Goal: Task Accomplishment & Management: Use online tool/utility

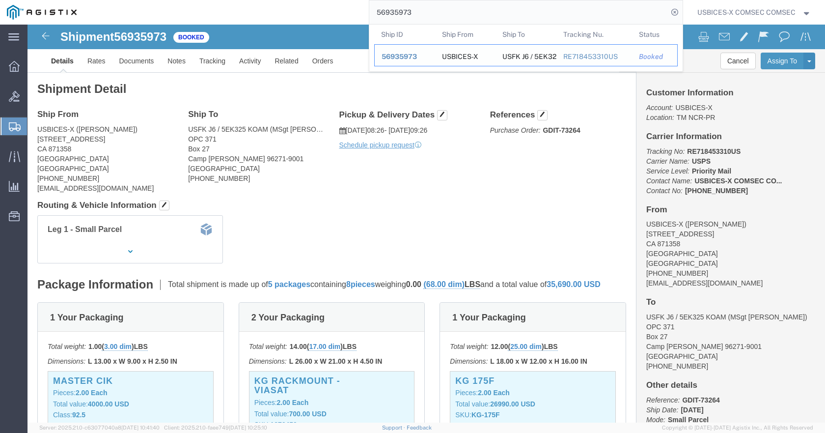
click at [410, 55] on span "56935973" at bounding box center [399, 57] width 35 height 8
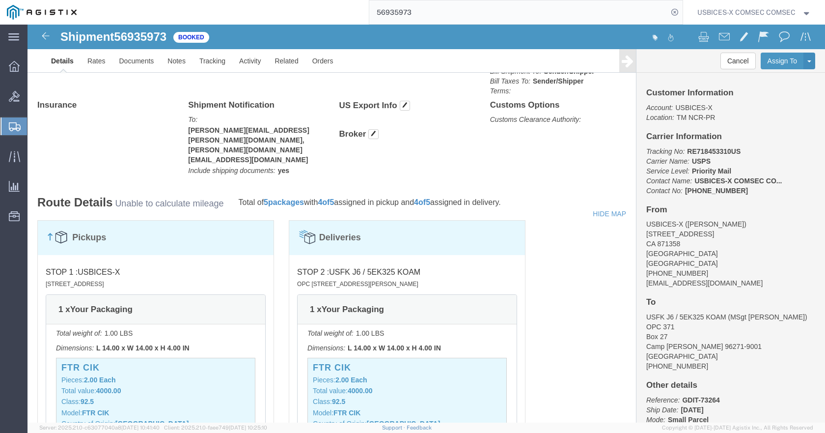
scroll to position [540, 0]
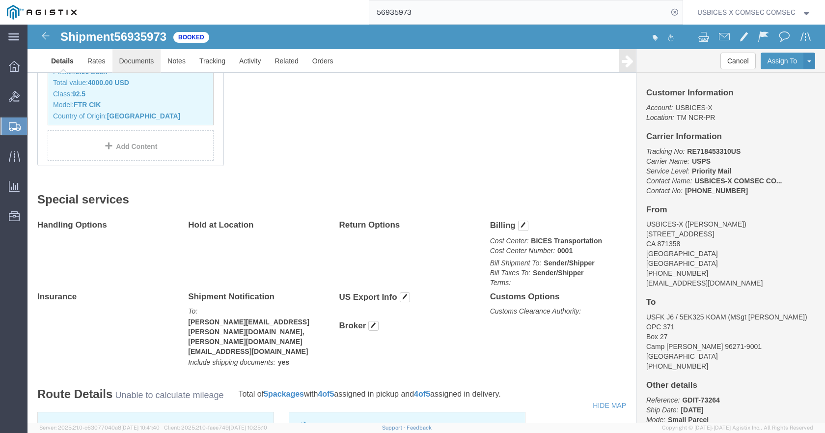
click link "Documents"
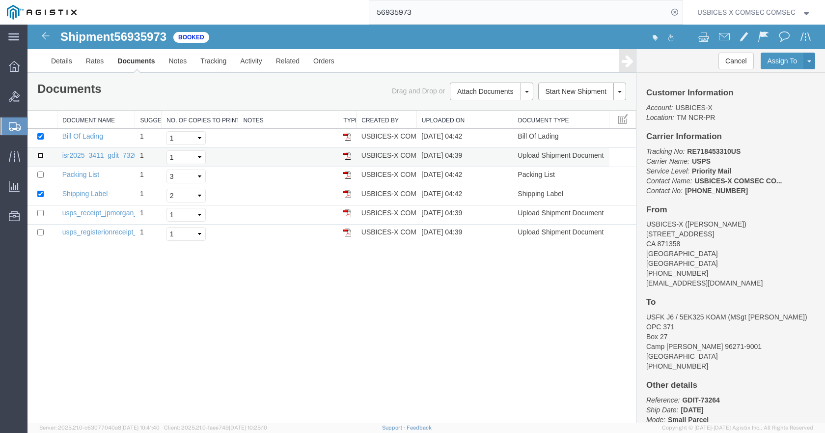
click at [40, 156] on input "checkbox" at bounding box center [40, 155] width 6 height 6
checkbox input "true"
click at [40, 174] on input "checkbox" at bounding box center [40, 174] width 6 height 6
checkbox input "true"
click at [36, 212] on td at bounding box center [43, 214] width 30 height 19
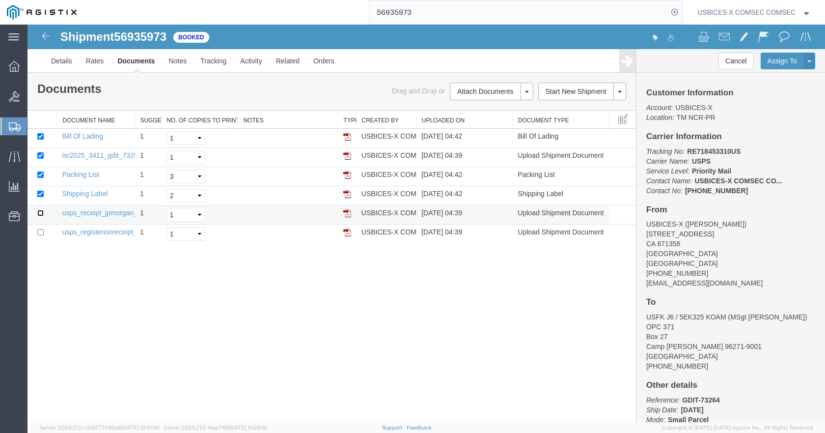
click at [39, 214] on input "checkbox" at bounding box center [40, 213] width 6 height 6
checkbox input "true"
click at [40, 229] on input "checkbox" at bounding box center [40, 232] width 6 height 6
checkbox input "true"
click at [727, 41] on span at bounding box center [724, 36] width 11 height 12
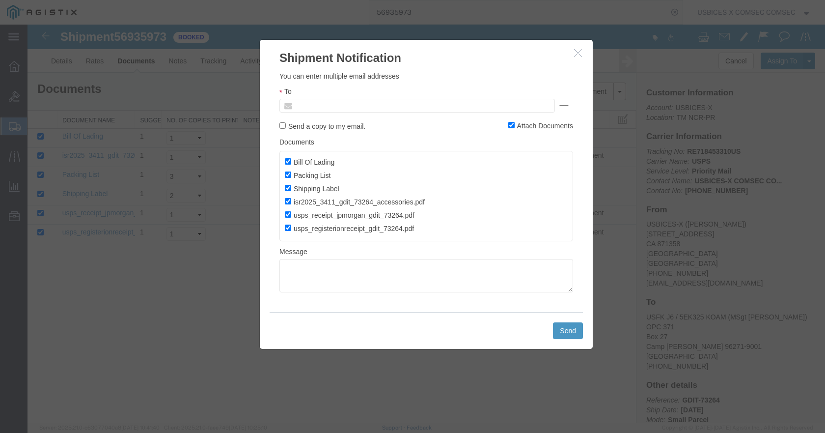
click at [341, 105] on input "text" at bounding box center [350, 105] width 115 height 13
type input "m"
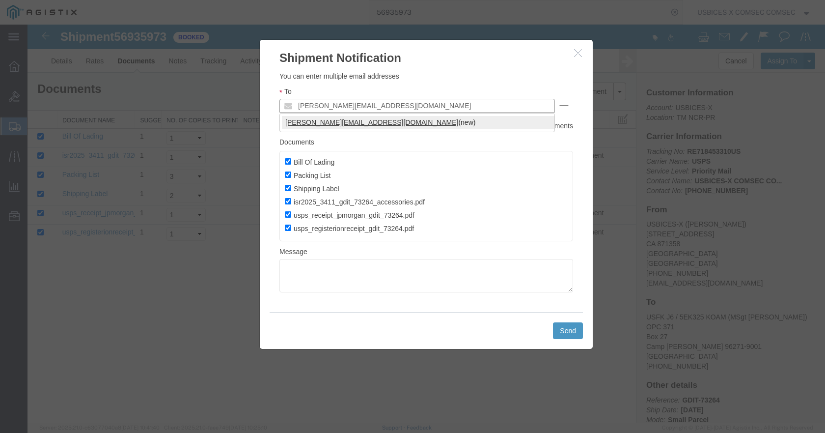
type input "[PERSON_NAME][EMAIL_ADDRESS][DOMAIN_NAME]"
click at [473, 280] on textarea at bounding box center [426, 275] width 294 height 33
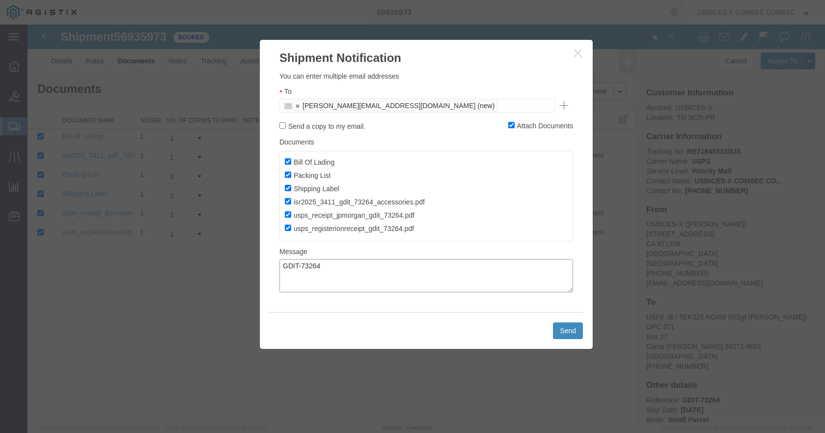
type textarea "GDIT-73264"
click at [569, 331] on button "Send" at bounding box center [568, 330] width 30 height 17
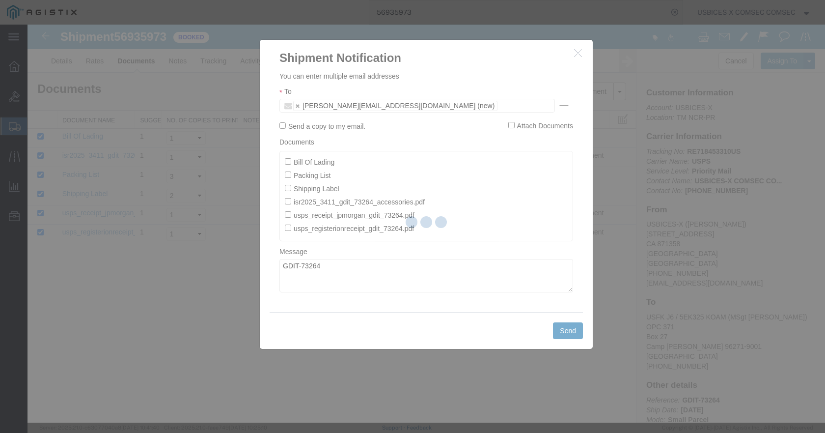
checkbox input "false"
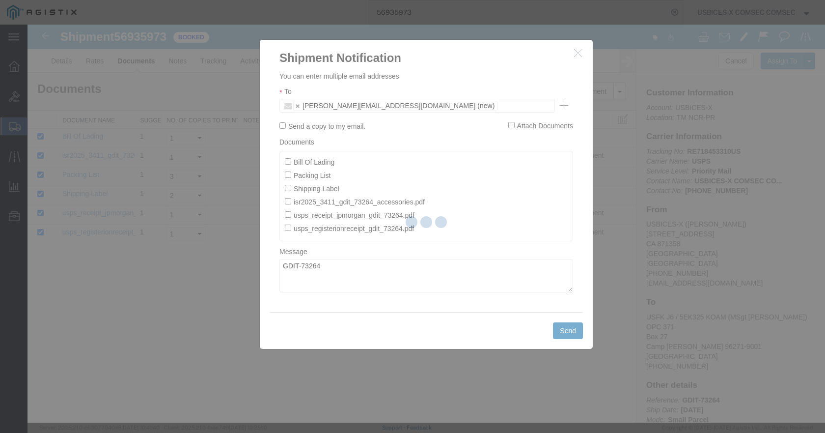
checkbox input "false"
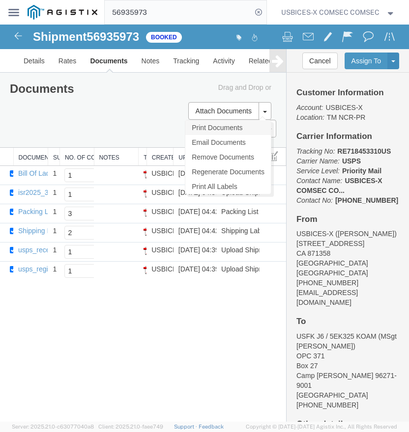
click at [235, 127] on link "Print Documents" at bounding box center [227, 127] width 85 height 15
